Goal: Information Seeking & Learning: Check status

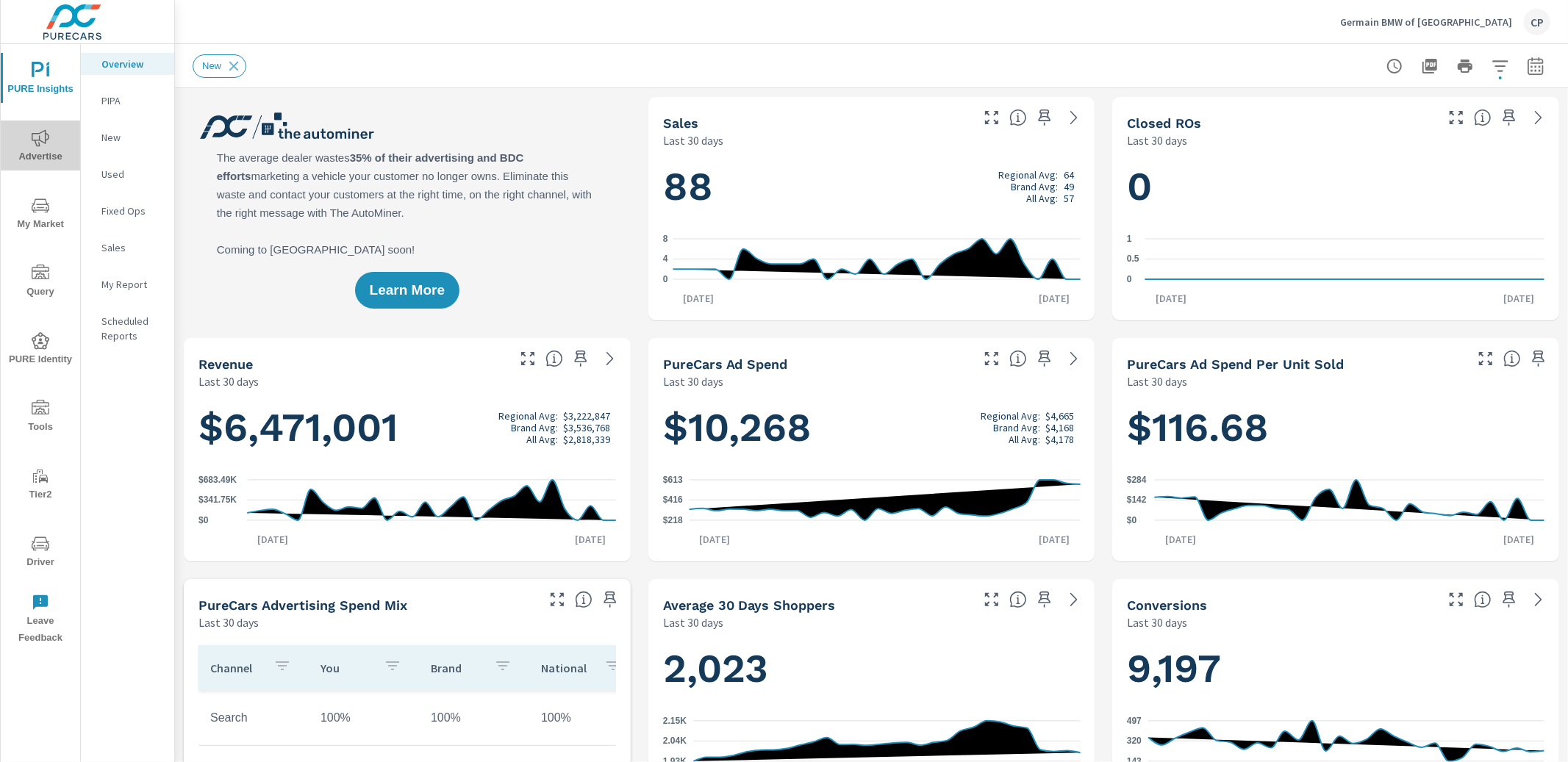
click at [58, 145] on span "Advertise" at bounding box center [41, 147] width 71 height 36
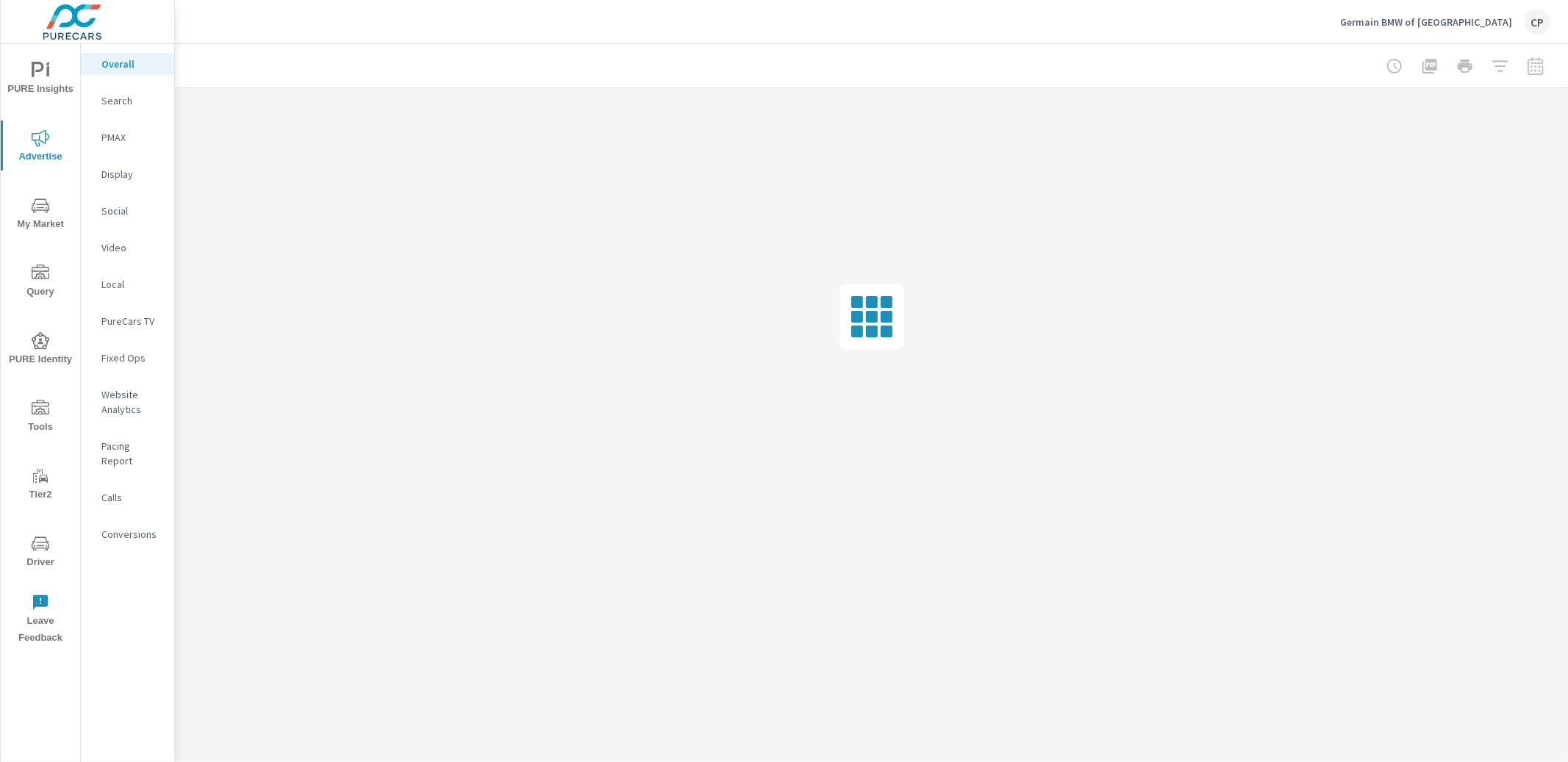
click at [46, 78] on icon "nav menu" at bounding box center [40, 70] width 18 height 18
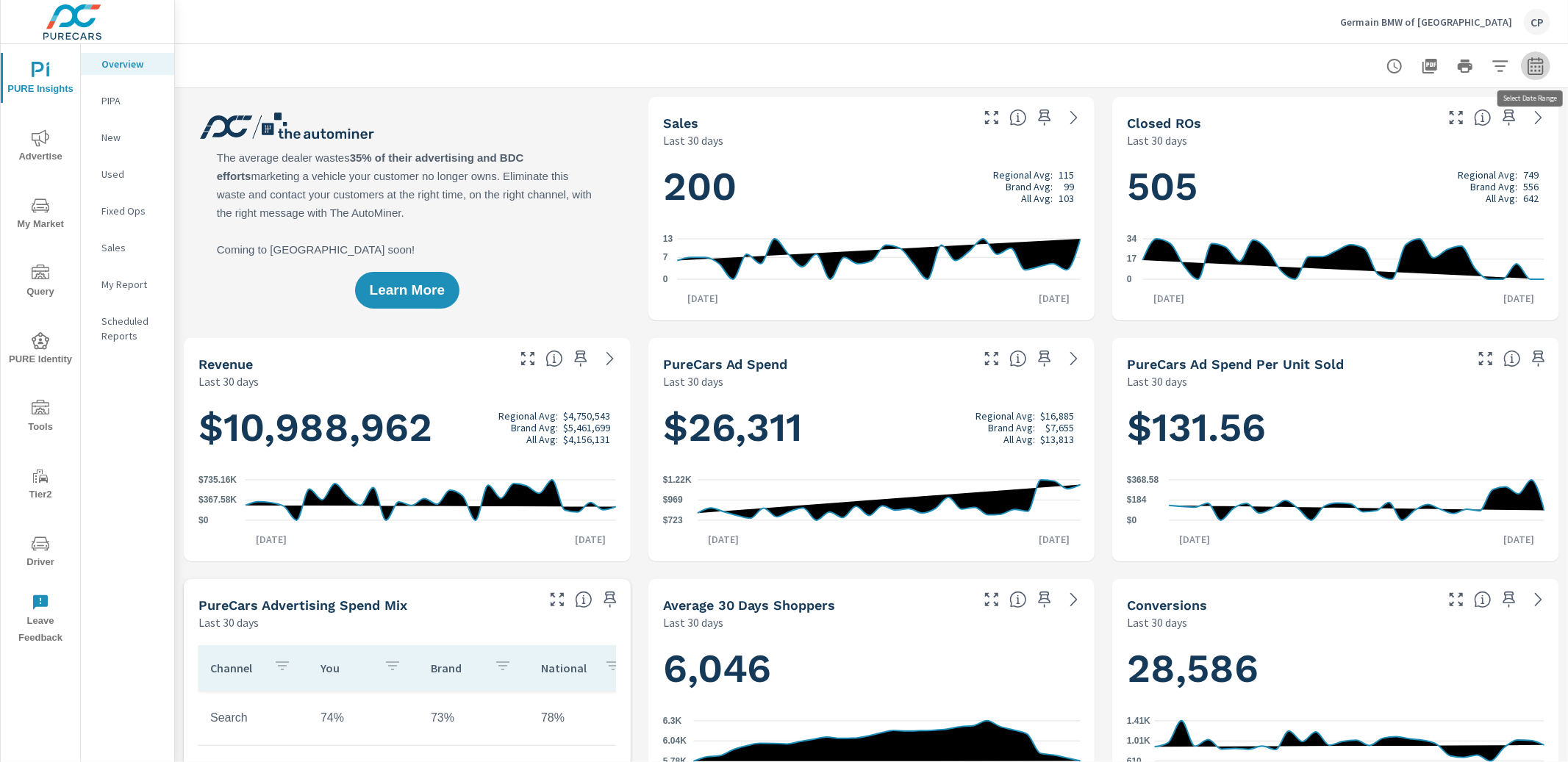
click at [1543, 65] on icon "button" at bounding box center [1535, 66] width 18 height 18
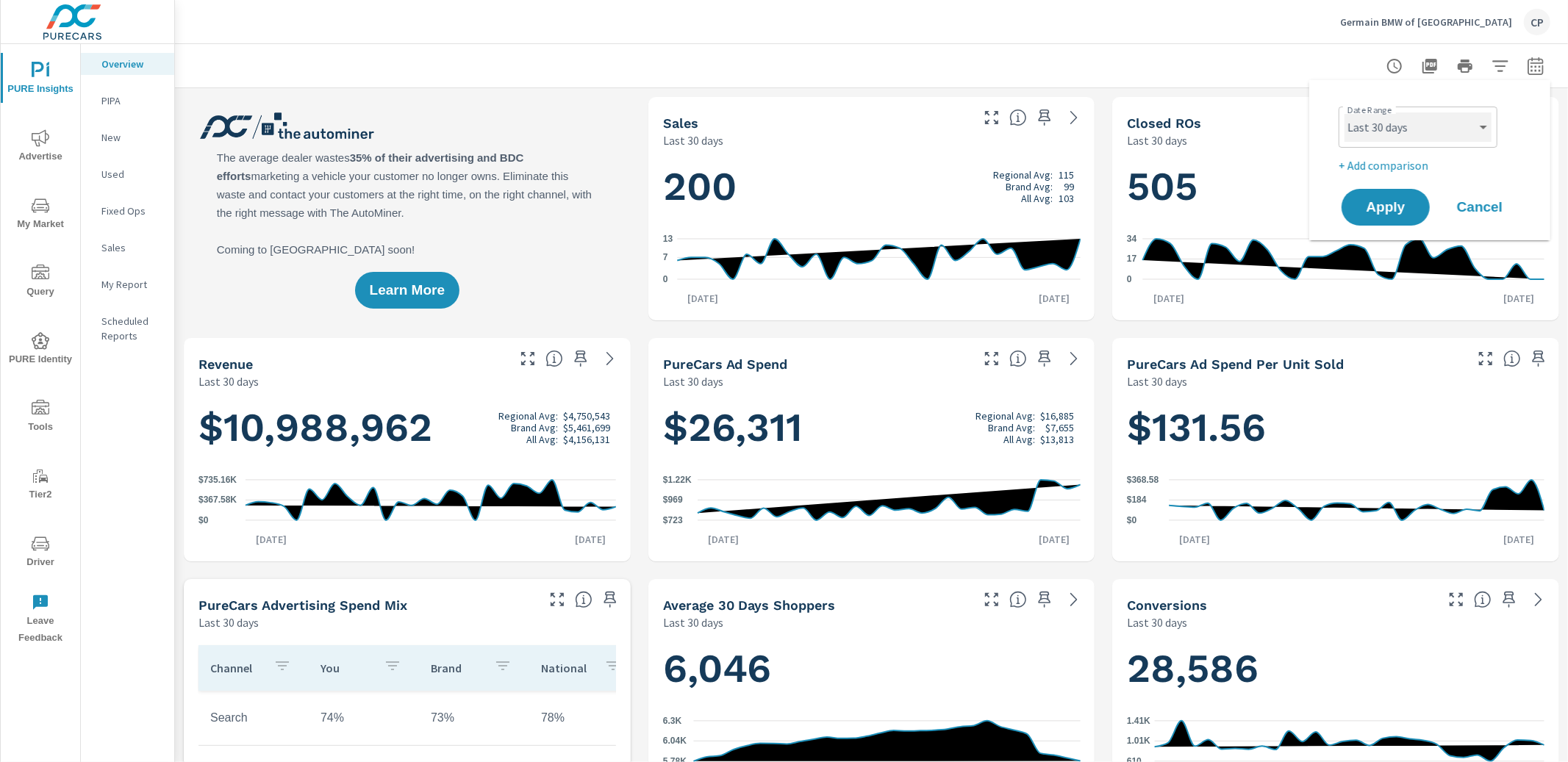
click at [1442, 124] on select "Custom [DATE] Last week Last 7 days Last 14 days Last 30 days Last 45 days Last…" at bounding box center [1417, 127] width 147 height 29
click at [1344, 112] on select "Custom [DATE] Last week Last 7 days Last 14 days Last 30 days Last 45 days Last…" at bounding box center [1417, 127] width 147 height 29
select select "Last month"
click at [1377, 200] on span "Apply" at bounding box center [1385, 207] width 60 height 14
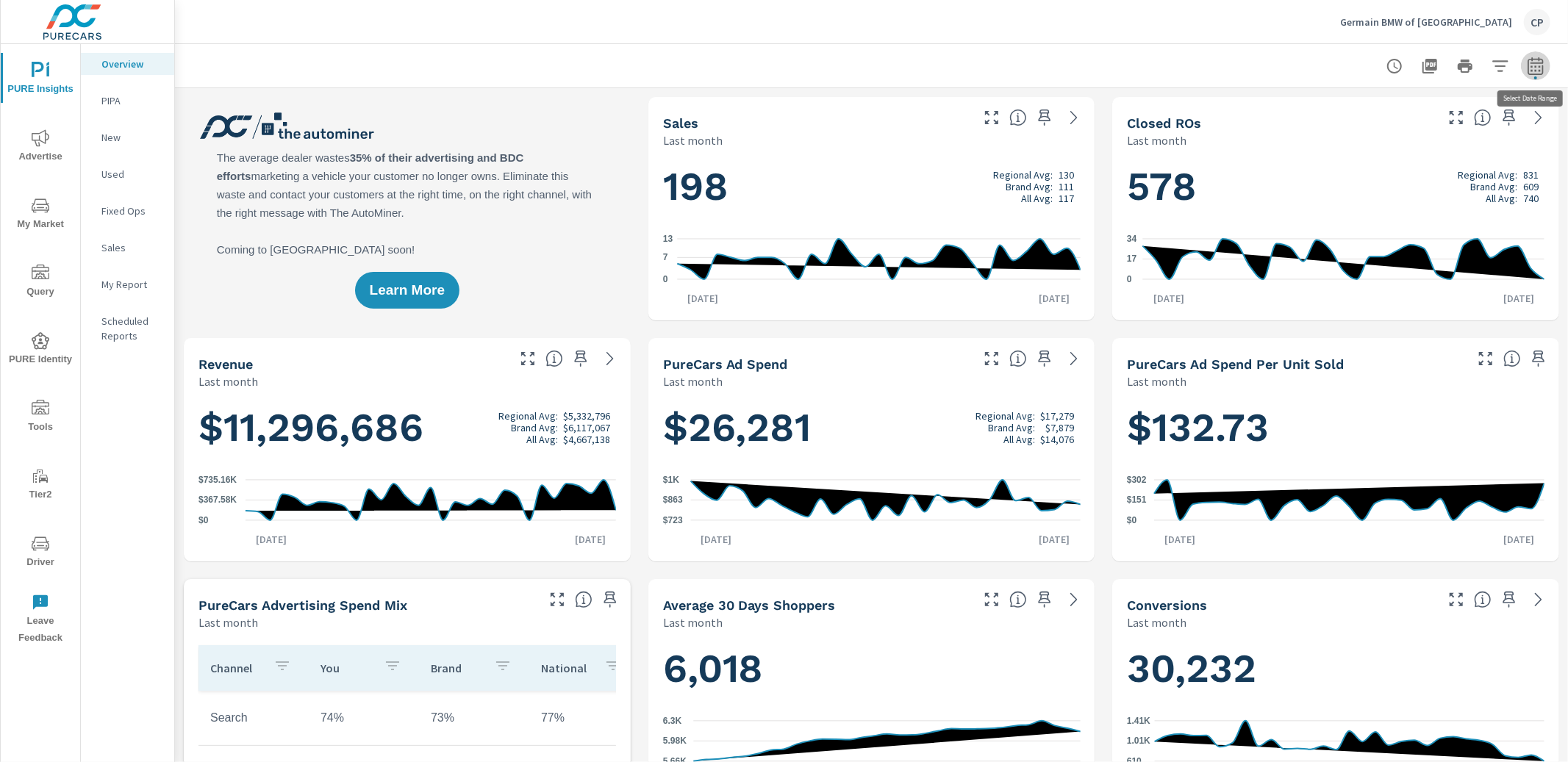
click at [1536, 62] on icon "button" at bounding box center [1535, 65] width 15 height 18
select select "Last month"
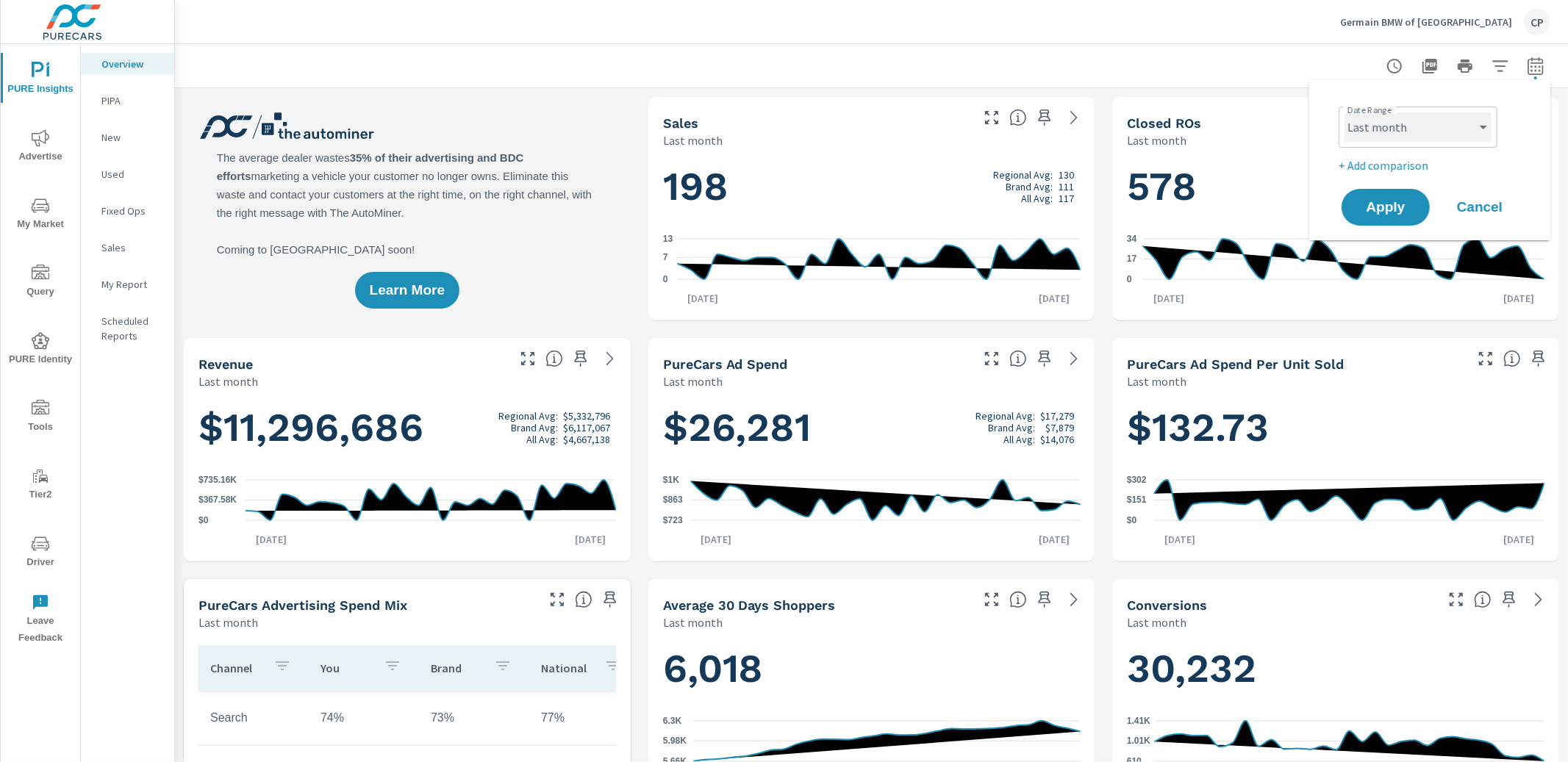
click at [1446, 123] on select "Custom [DATE] Last week Last 7 days Last 14 days Last 30 days Last 45 days Last…" at bounding box center [1417, 127] width 147 height 29
click at [1405, 160] on p "+ Add comparison" at bounding box center [1432, 165] width 188 height 18
select select "Previous period"
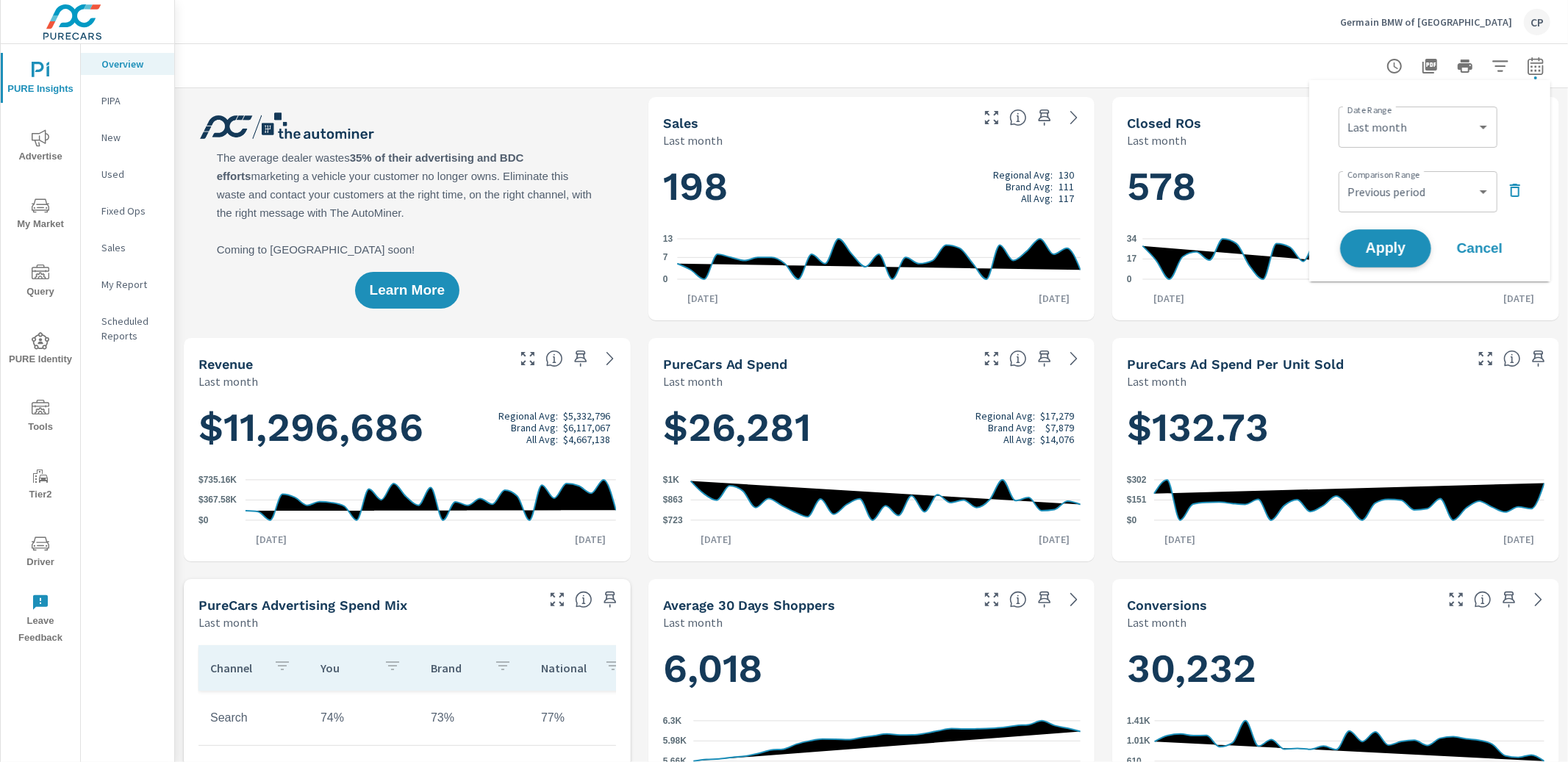
click at [1397, 250] on span "Apply" at bounding box center [1385, 249] width 60 height 14
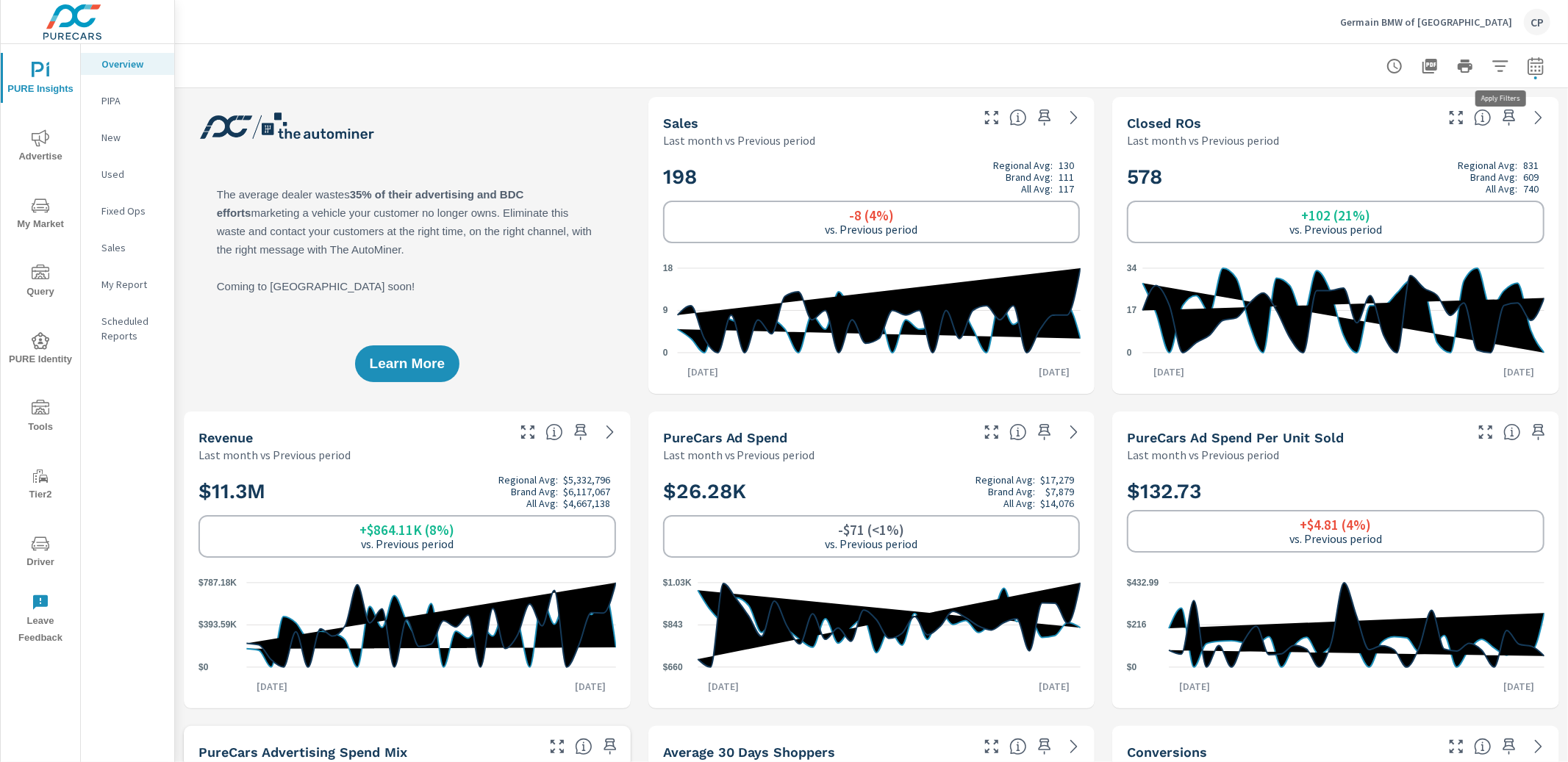
click at [1507, 65] on icon "button" at bounding box center [1500, 66] width 18 height 18
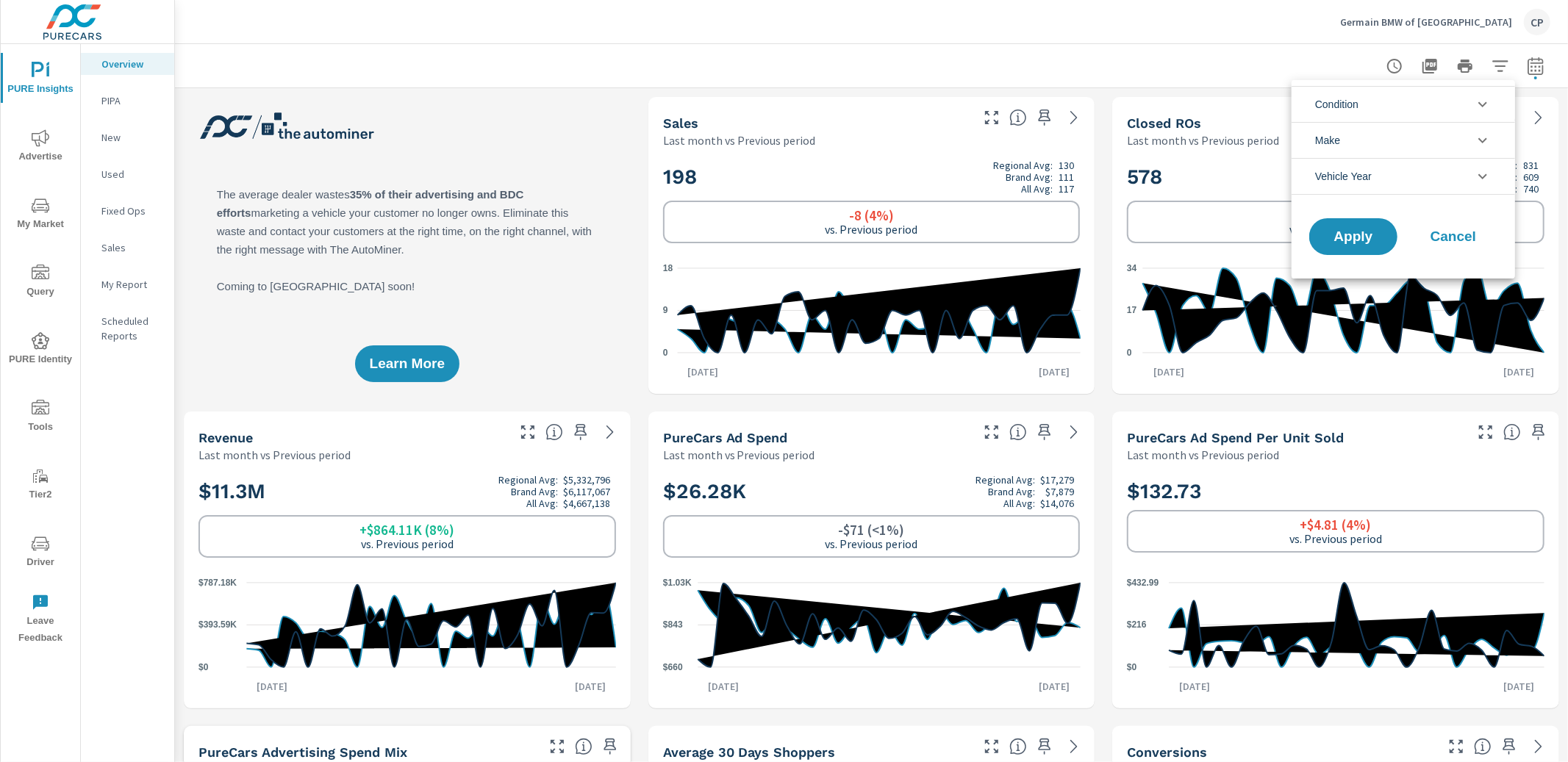
click at [1445, 128] on li "Make" at bounding box center [1403, 140] width 224 height 36
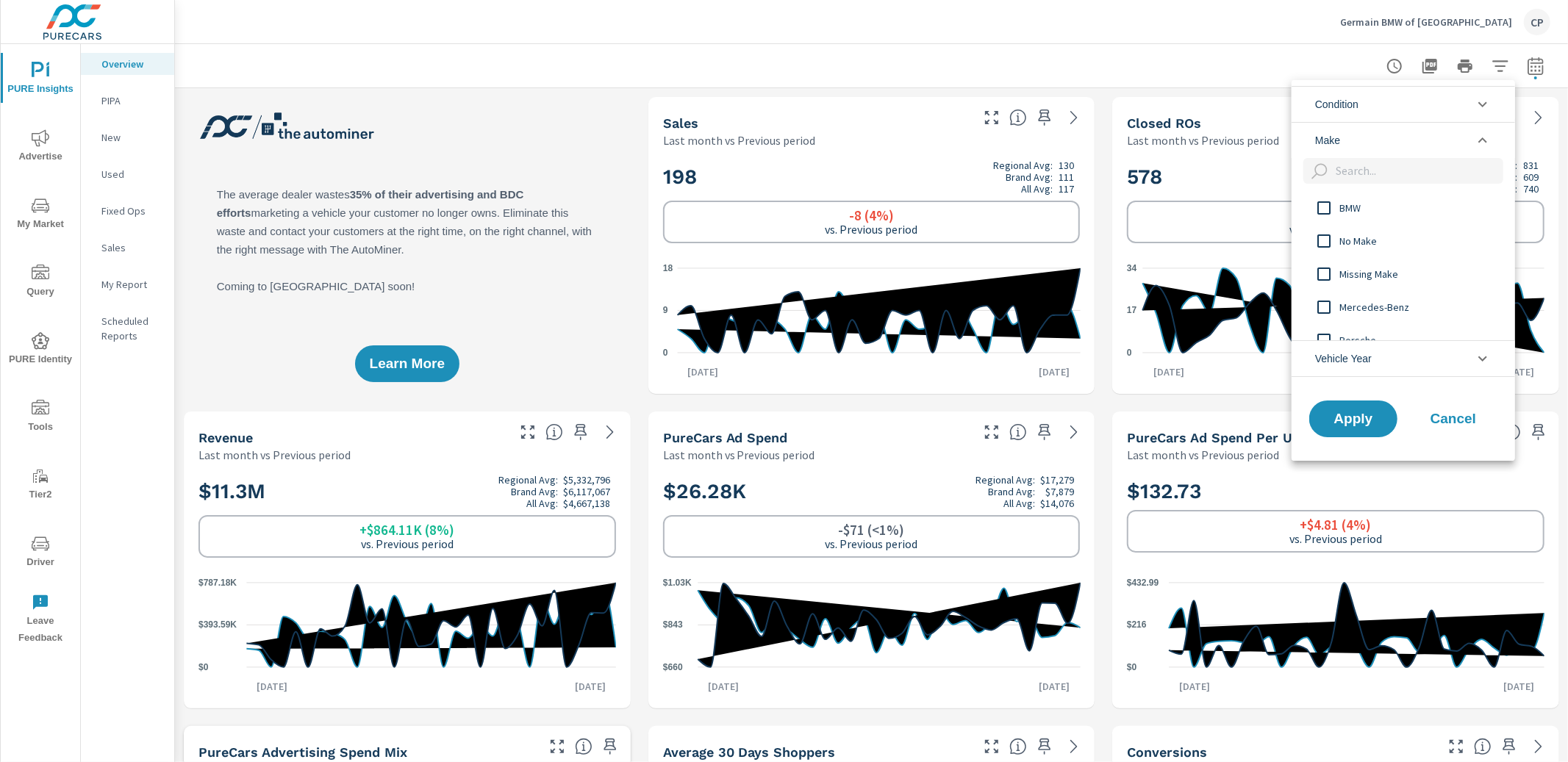
click at [1397, 117] on li "Condition" at bounding box center [1403, 104] width 224 height 36
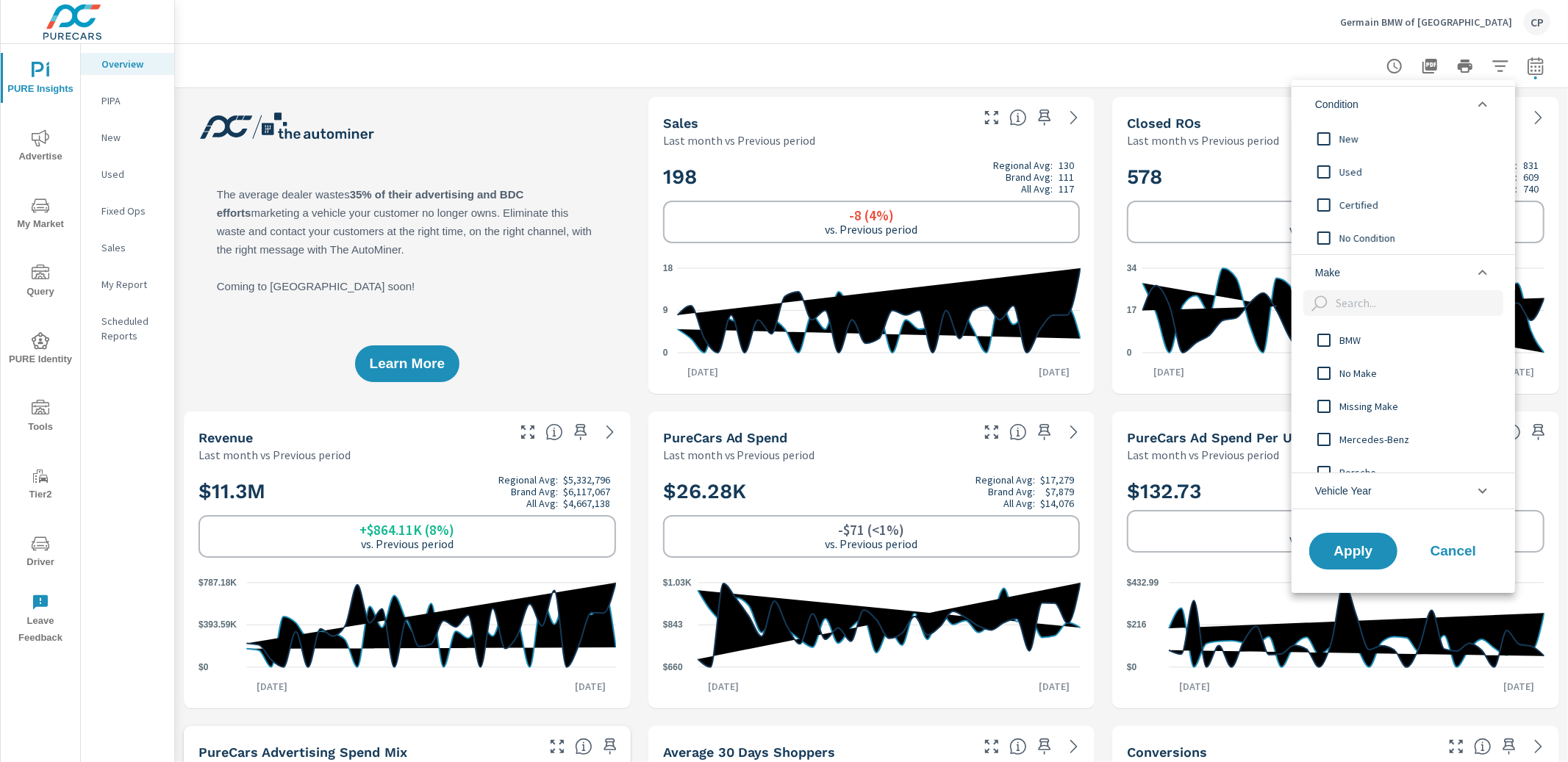
click at [1357, 144] on span "New" at bounding box center [1419, 138] width 161 height 18
click at [1363, 545] on span "Apply" at bounding box center [1353, 551] width 60 height 14
